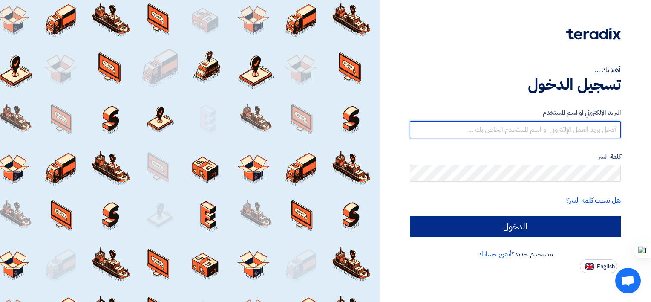
type input "[PERSON_NAME][EMAIL_ADDRESS][DOMAIN_NAME]"
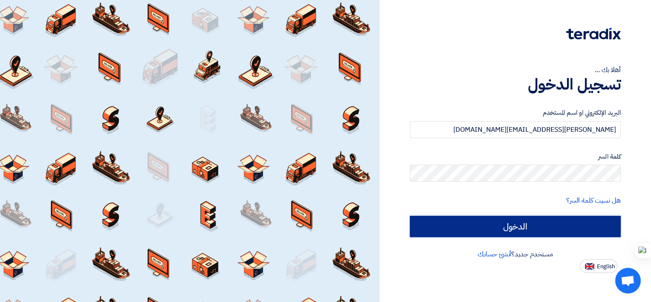
click at [528, 228] on input "الدخول" at bounding box center [515, 226] width 211 height 21
type input "Sign in"
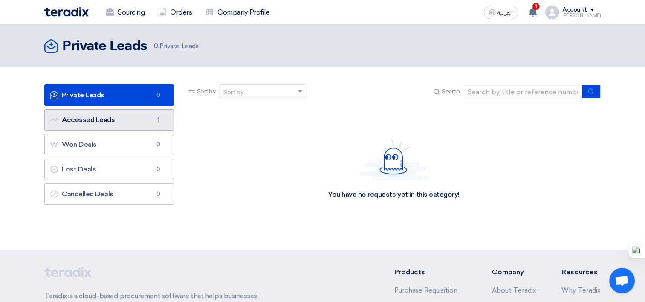
click at [133, 119] on link "Accessed Leads Accessed Leads 1" at bounding box center [109, 119] width 130 height 21
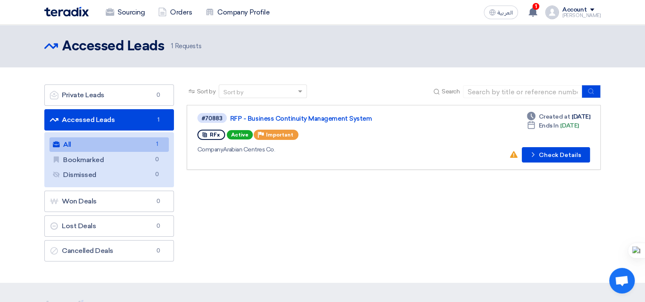
click at [87, 143] on link "All All 1" at bounding box center [108, 144] width 119 height 14
click at [538, 156] on button "Check details Check Details" at bounding box center [556, 154] width 68 height 15
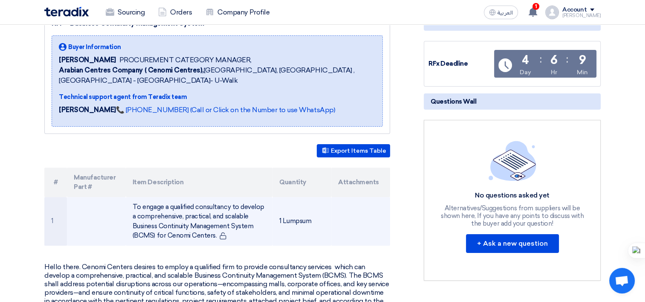
scroll to position [171, 0]
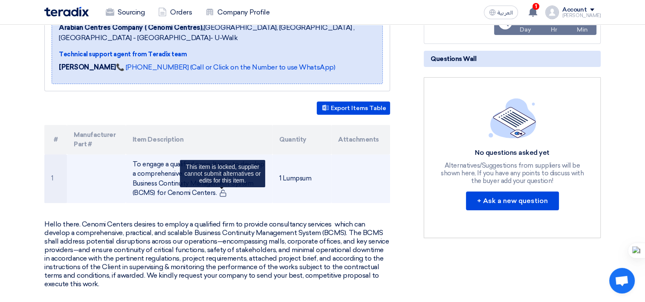
click at [222, 191] on icon at bounding box center [223, 193] width 8 height 8
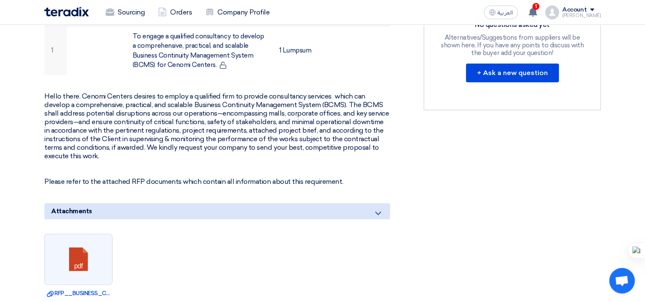
scroll to position [341, 0]
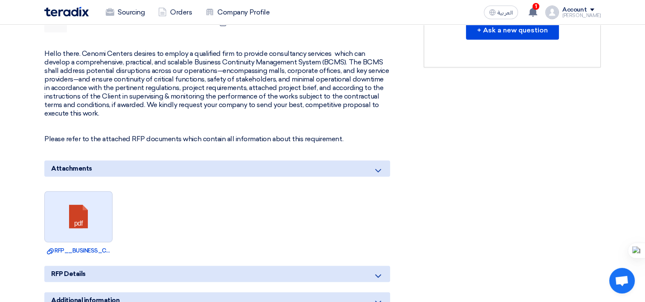
click at [80, 214] on link at bounding box center [79, 216] width 68 height 51
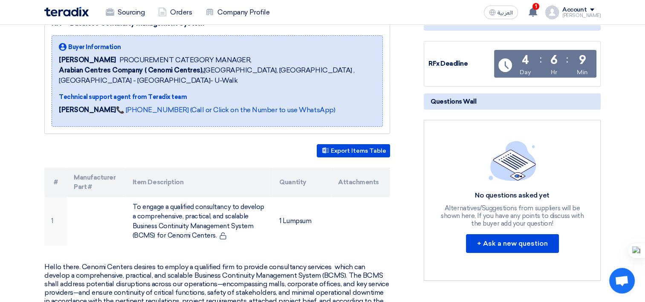
scroll to position [0, 0]
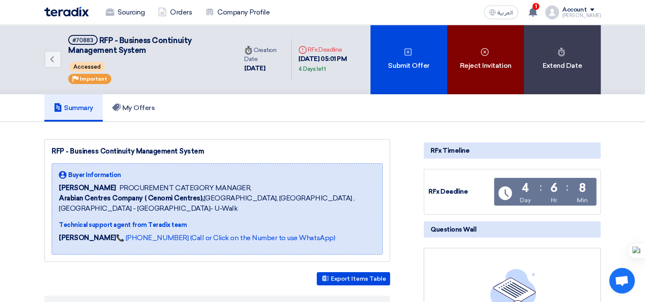
click at [489, 63] on div "Reject Invitation" at bounding box center [485, 59] width 77 height 69
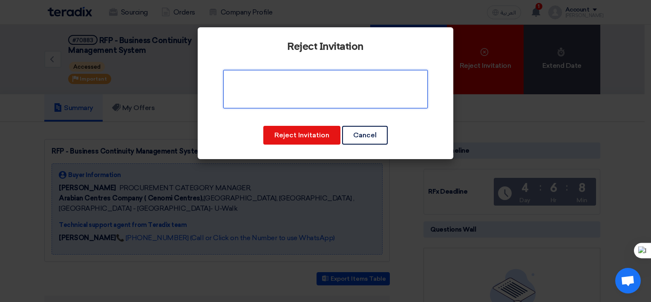
click at [284, 94] on textarea at bounding box center [325, 89] width 205 height 38
type textarea "out of our scope of work"
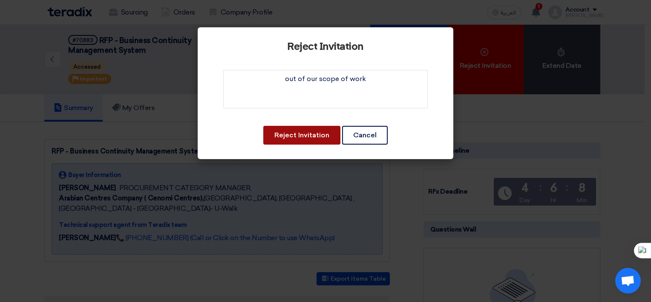
click at [311, 140] on button "Reject Invitation" at bounding box center [301, 135] width 77 height 19
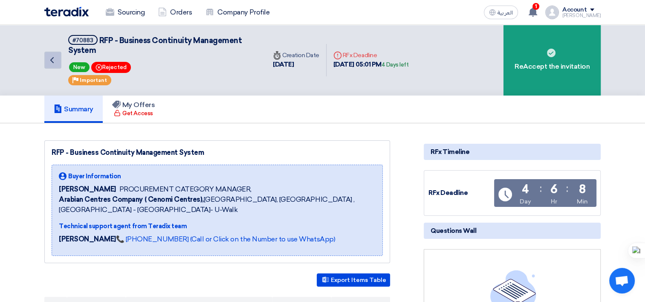
click at [51, 59] on use at bounding box center [51, 60] width 3 height 6
